Goal: Task Accomplishment & Management: Use online tool/utility

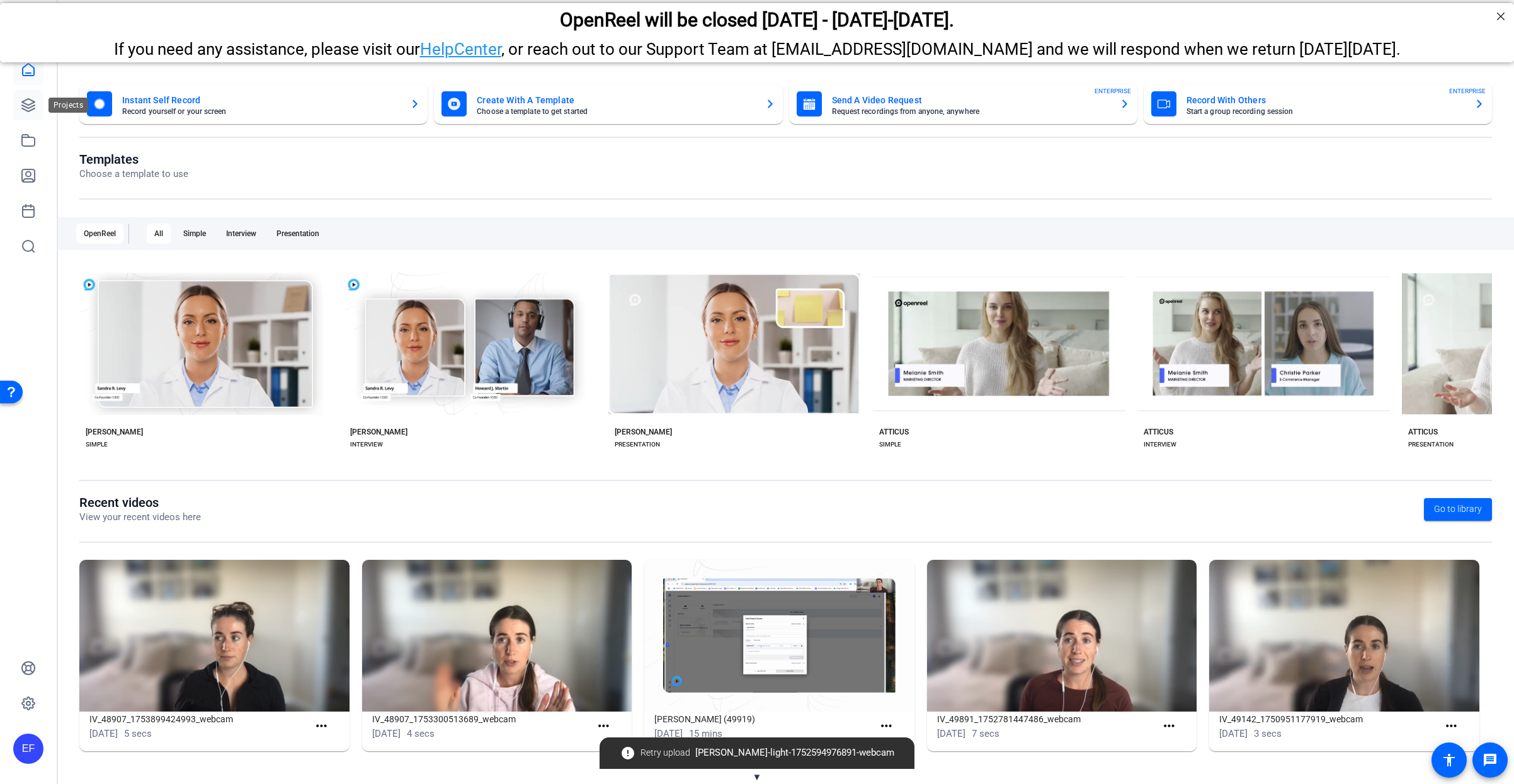
click at [29, 107] on icon at bounding box center [29, 106] width 15 height 15
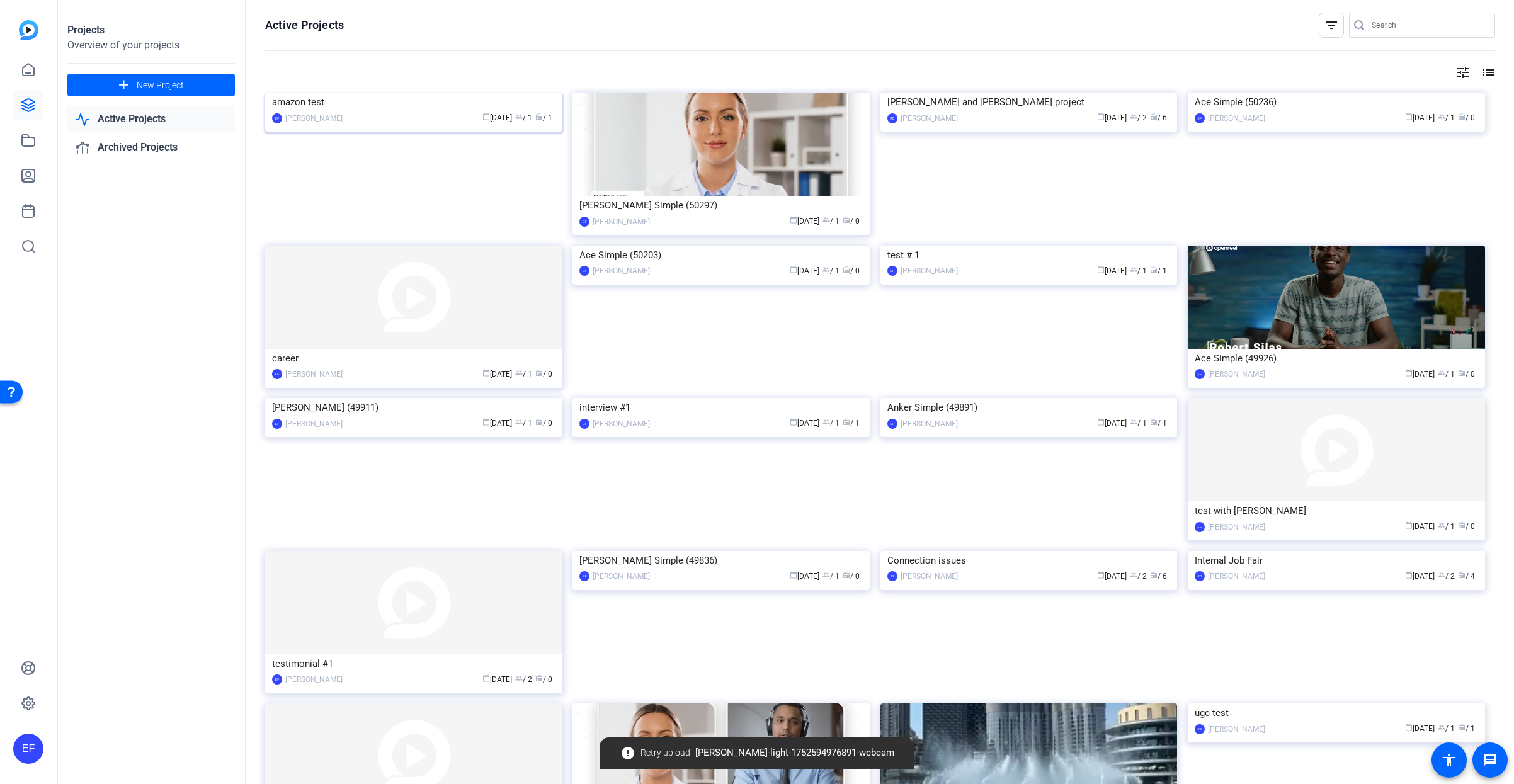
click at [407, 111] on div "amazon test" at bounding box center [414, 102] width 284 height 19
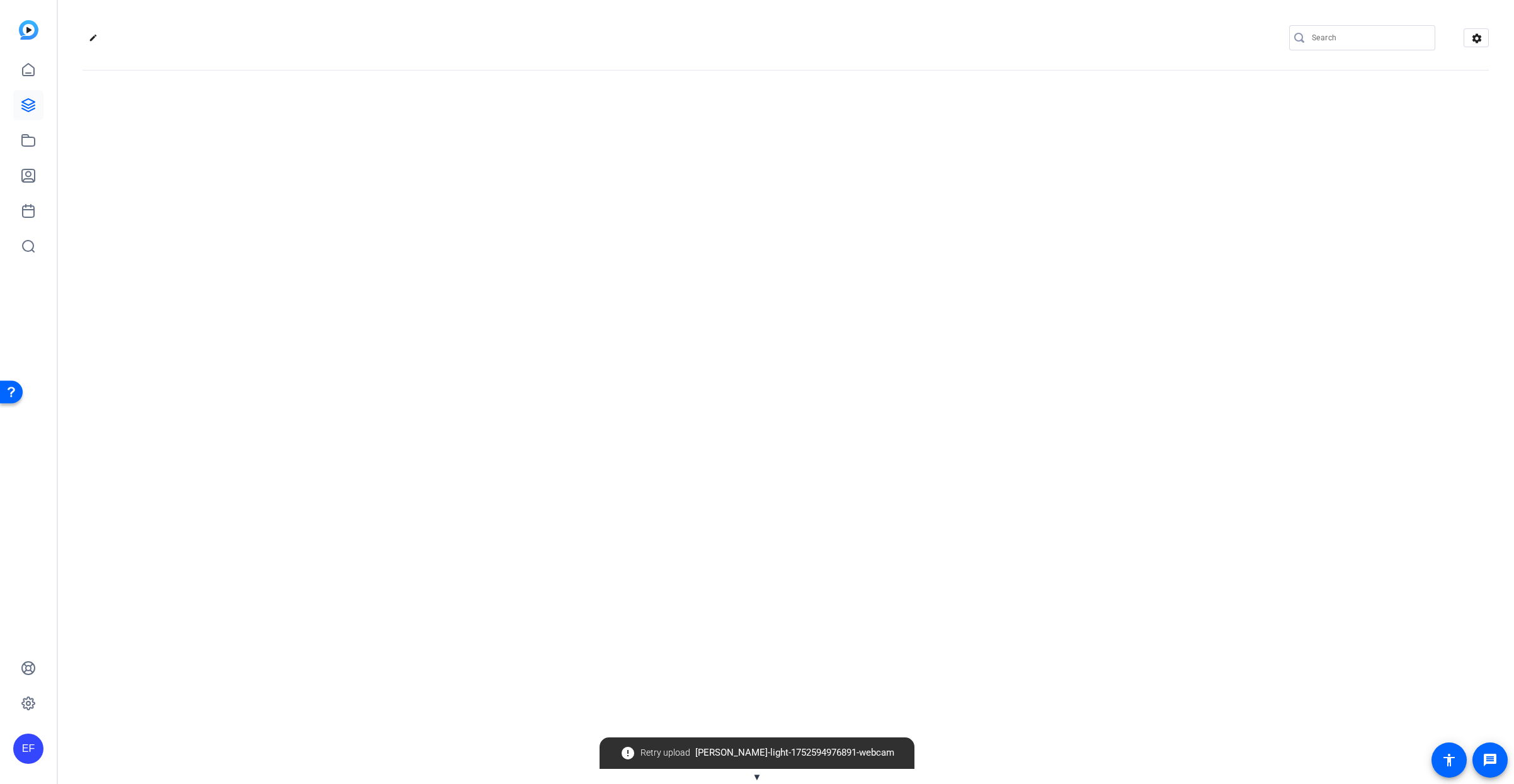
click at [407, 207] on div "edit settings" at bounding box center [785, 392] width 1457 height 784
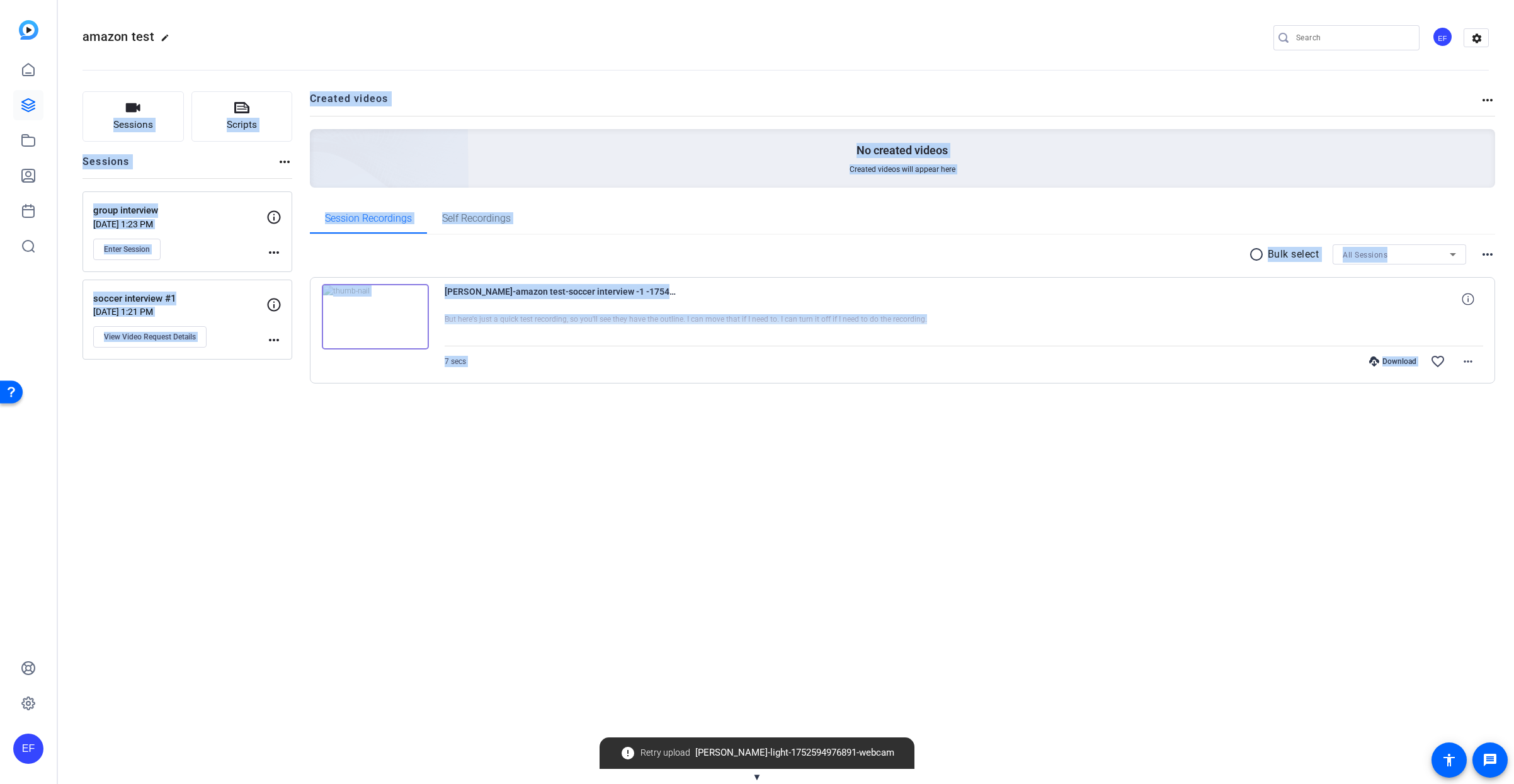
click at [493, 471] on div "amazon test edit EF settings Sessions Scripts Sessions more_horiz group intervi…" at bounding box center [785, 392] width 1457 height 784
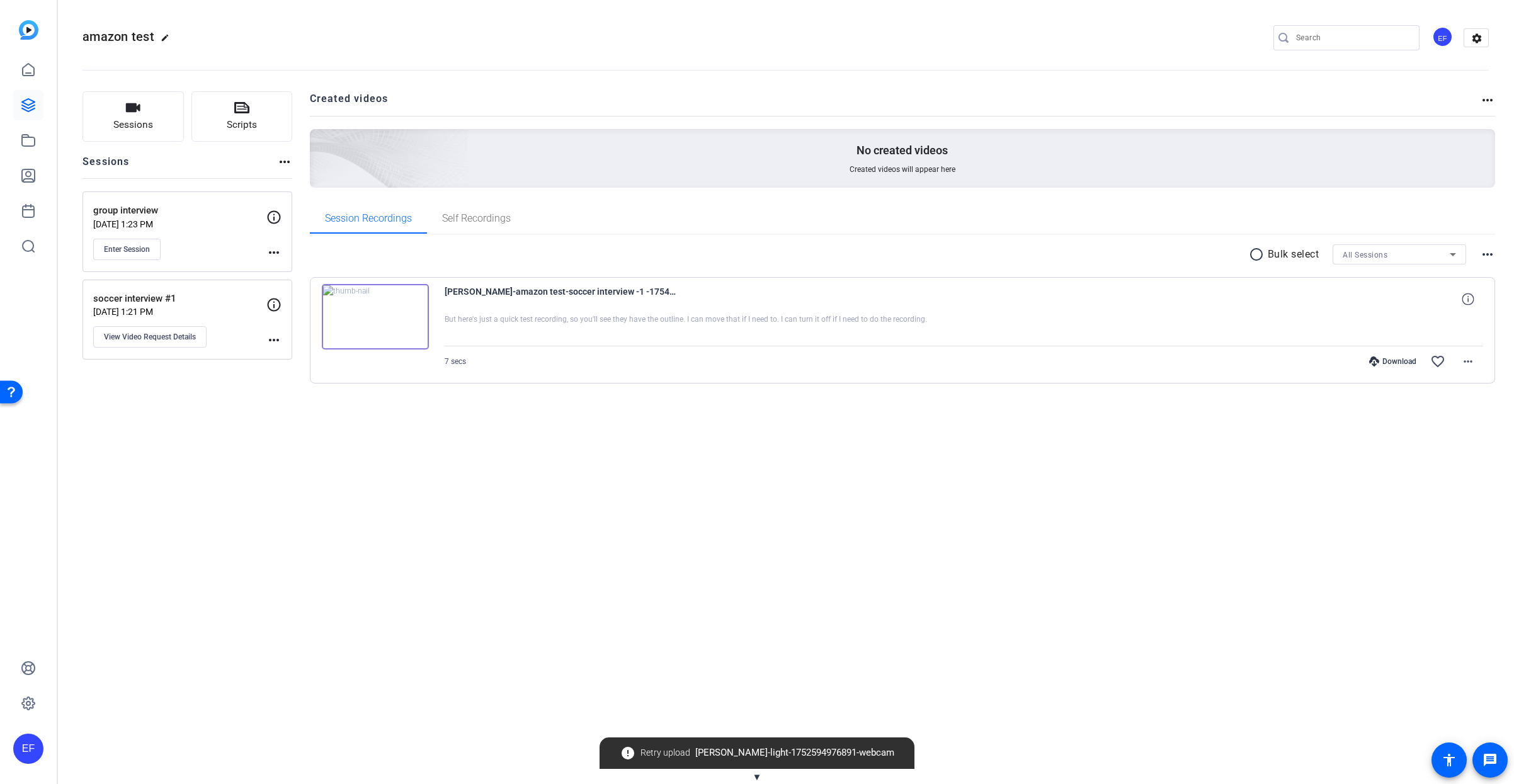
click at [373, 314] on img at bounding box center [375, 317] width 108 height 66
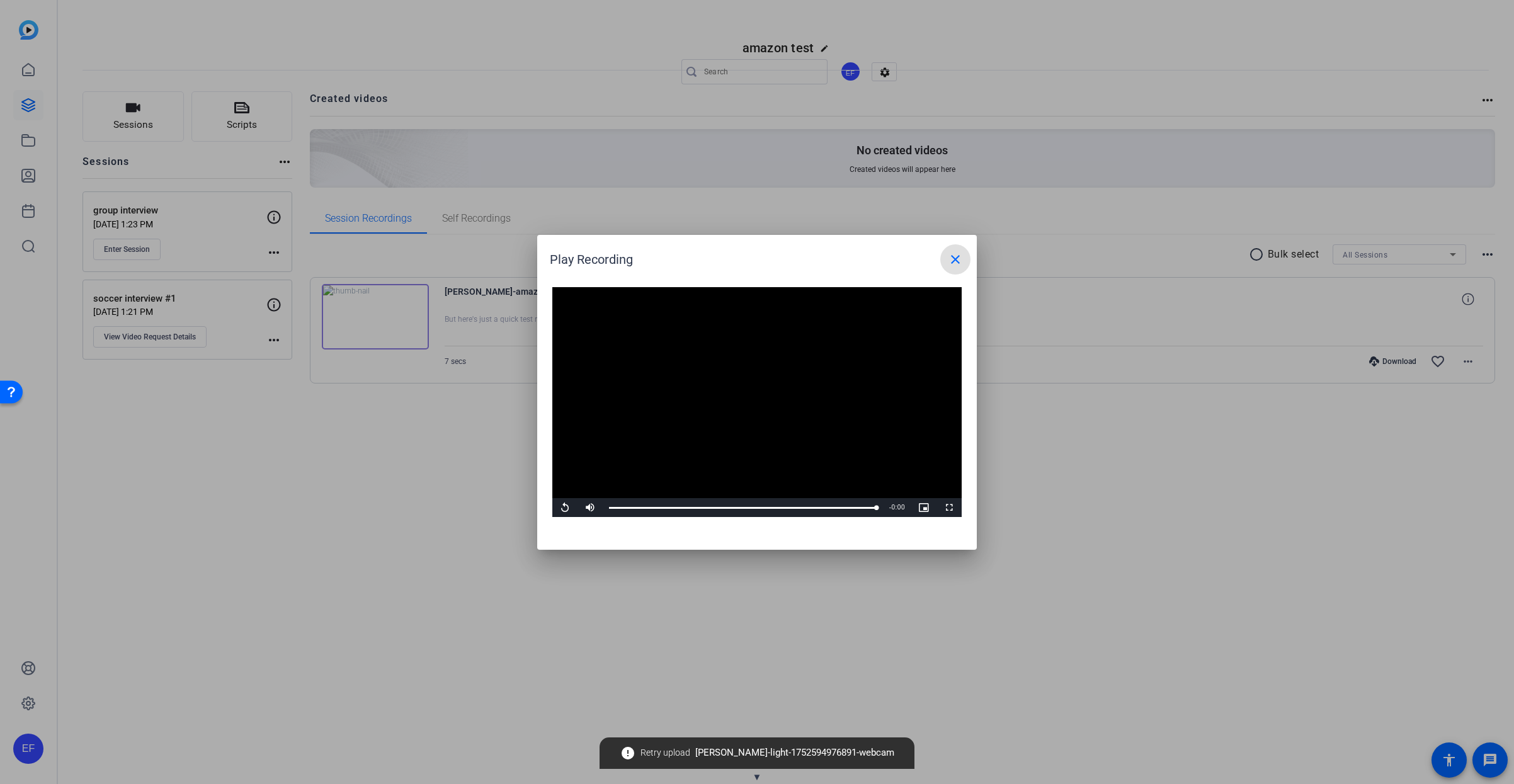
click at [957, 264] on mat-icon "close" at bounding box center [955, 260] width 15 height 15
